Goal: Task Accomplishment & Management: Manage account settings

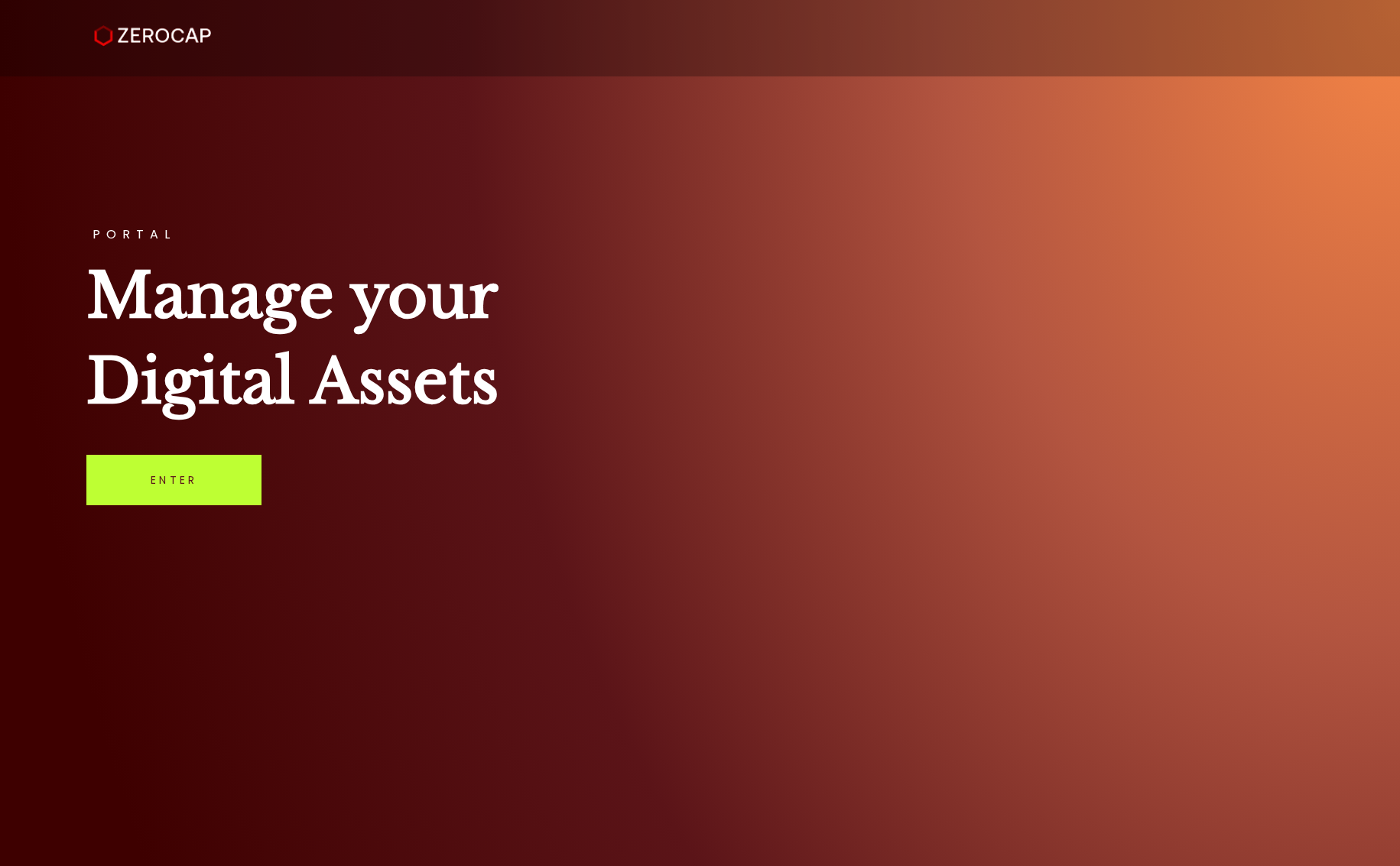
click at [154, 464] on link "Enter" at bounding box center [174, 480] width 175 height 51
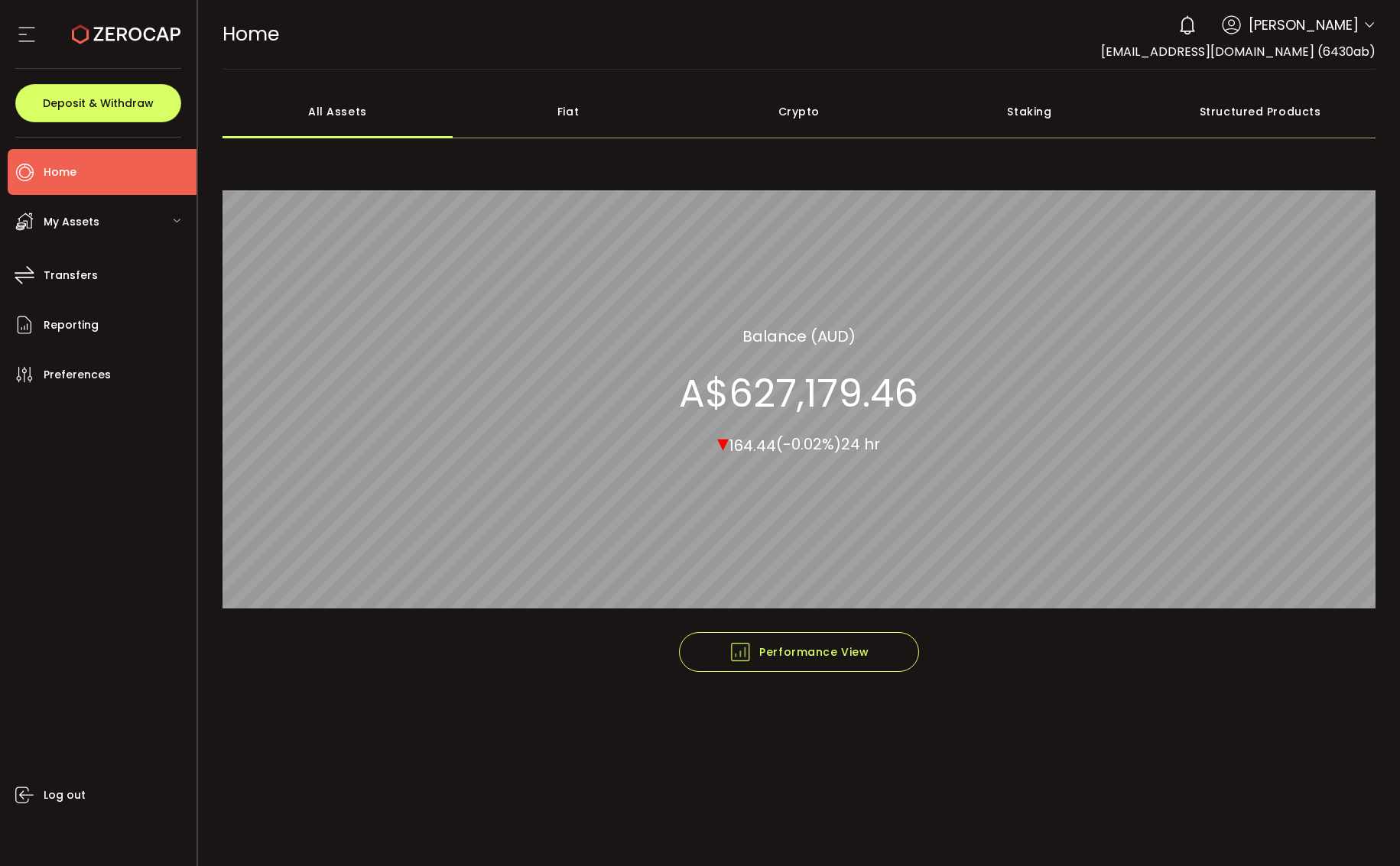
click at [809, 109] on div "Crypto" at bounding box center [799, 111] width 231 height 54
click at [58, 226] on span "My Assets" at bounding box center [71, 222] width 56 height 22
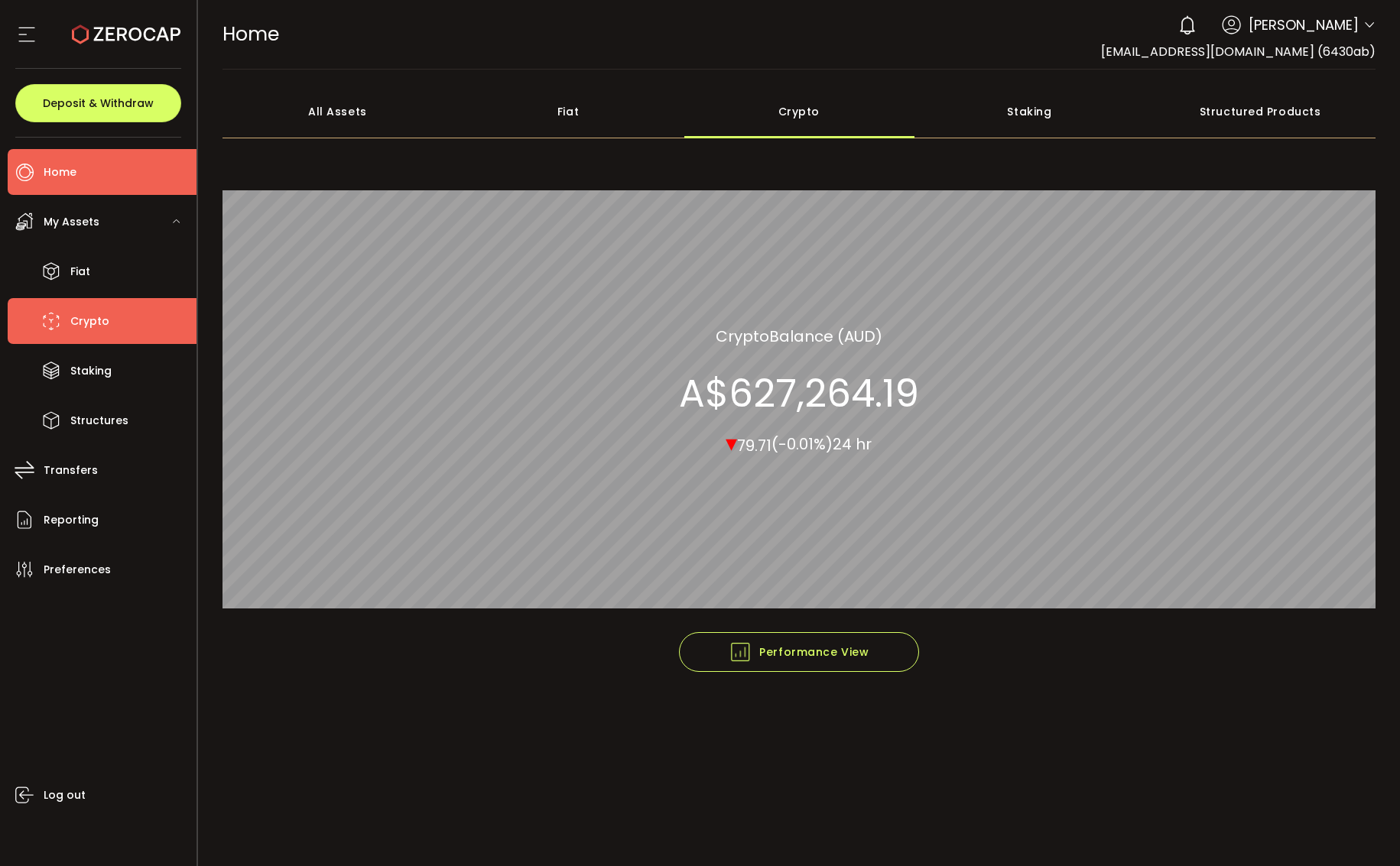
click at [80, 319] on span "Crypto" at bounding box center [90, 321] width 39 height 22
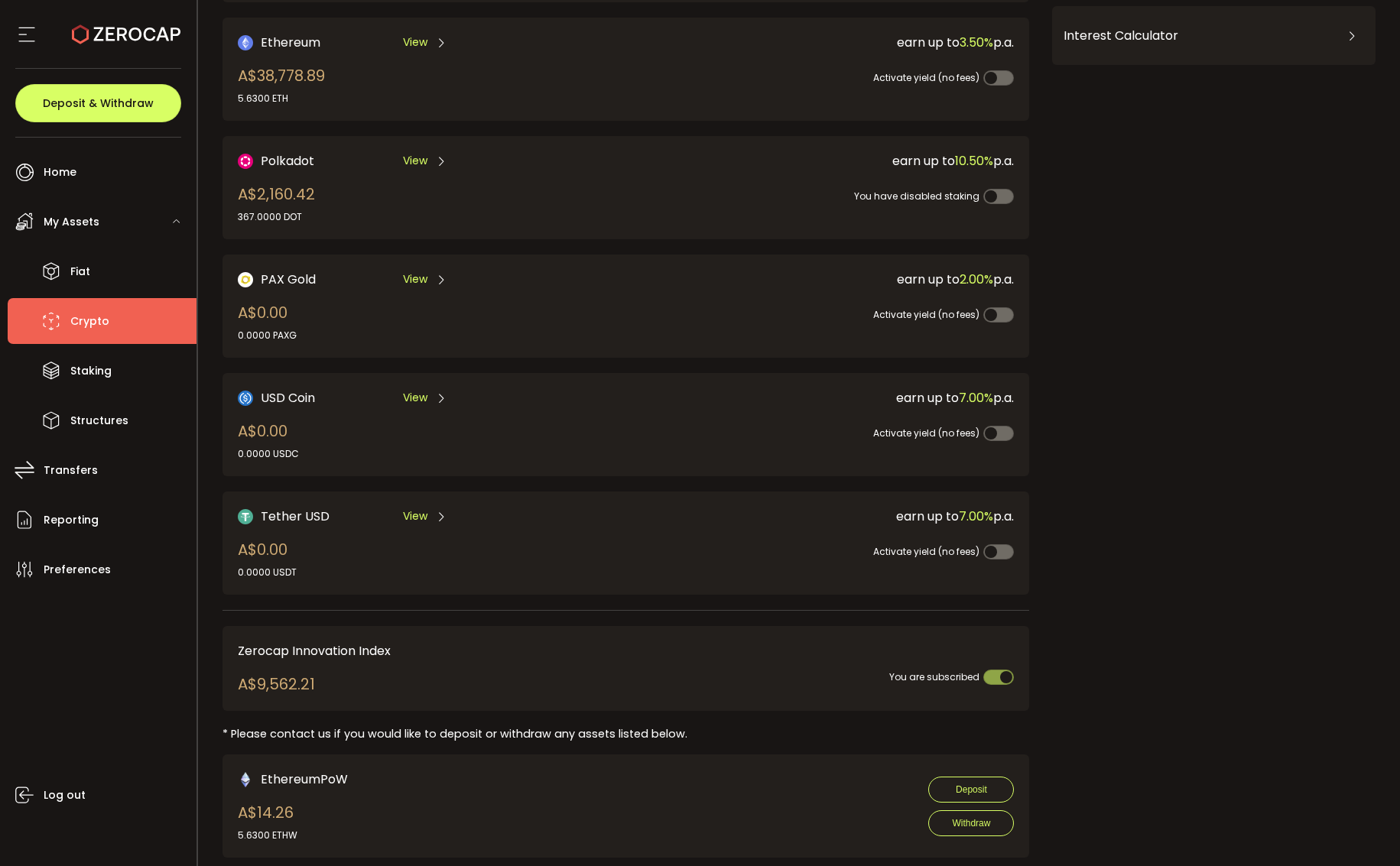
scroll to position [253, 0]
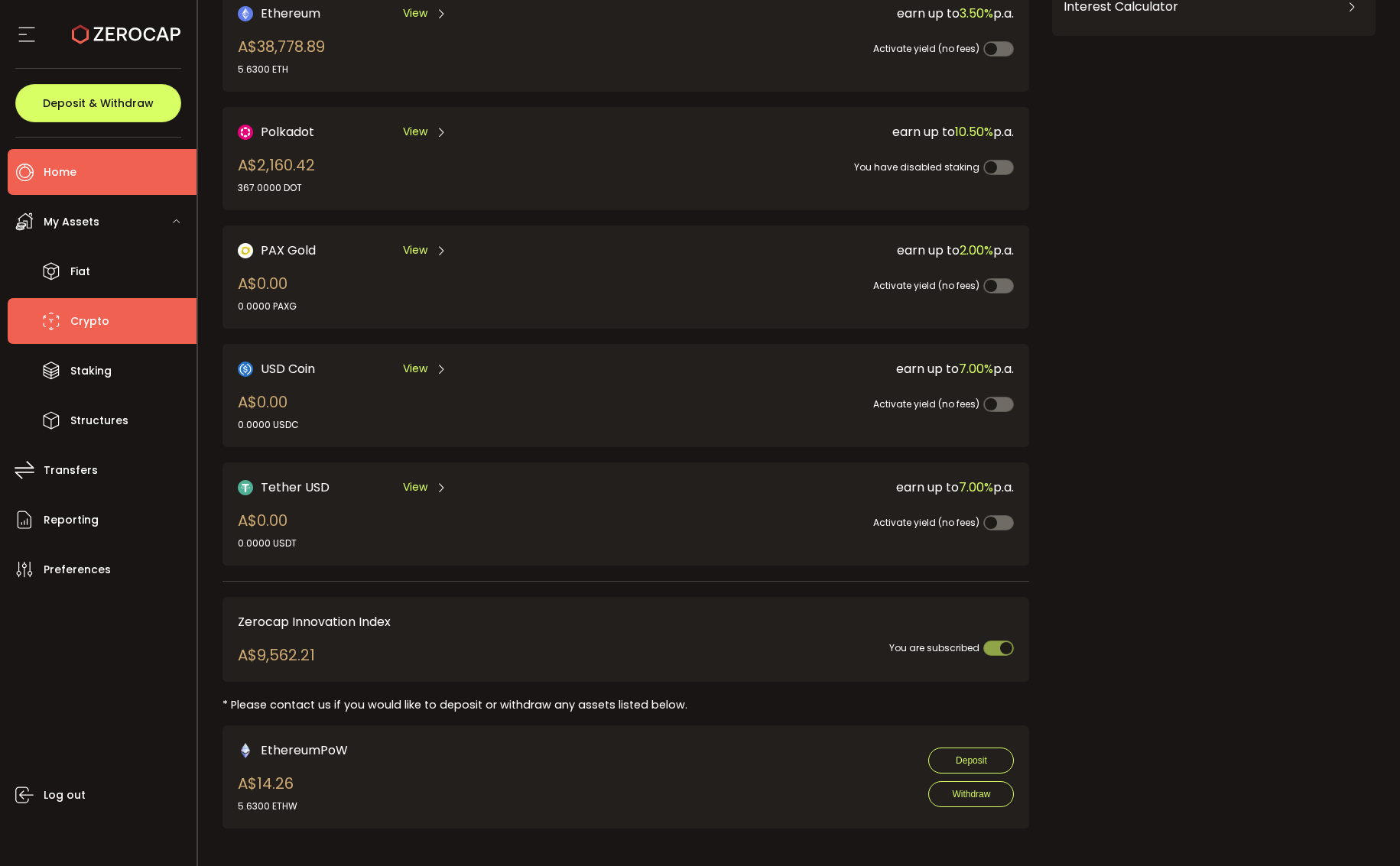
click at [50, 168] on span "Home" at bounding box center [60, 172] width 33 height 22
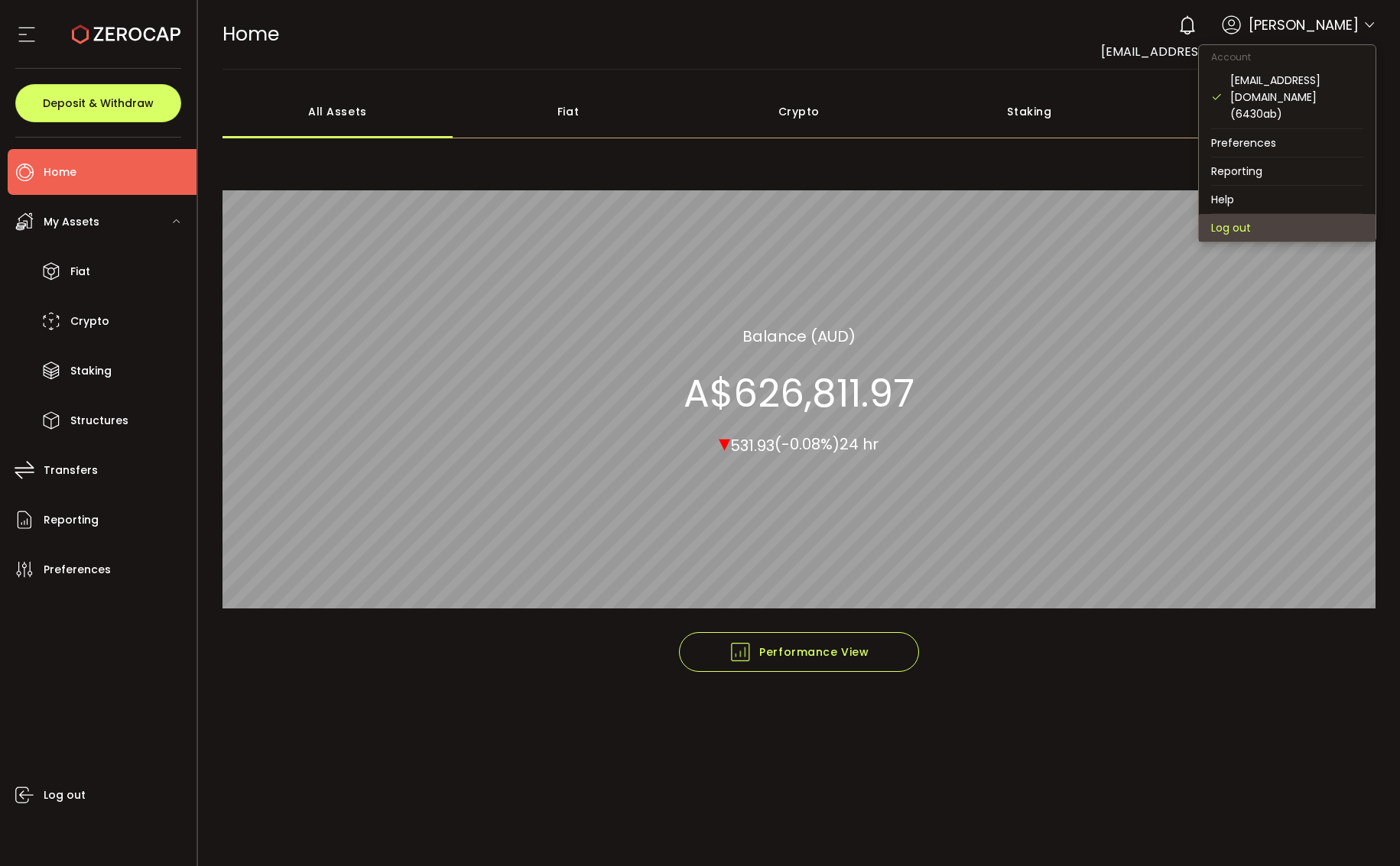
click at [1237, 214] on li "Log out" at bounding box center [1287, 228] width 177 height 28
